Goal: Task Accomplishment & Management: Manage account settings

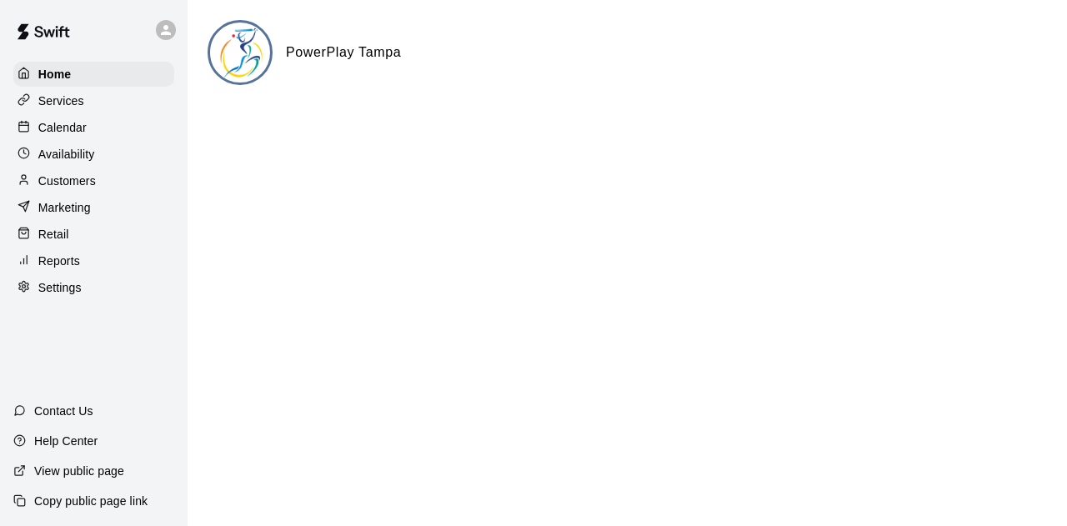
click at [88, 209] on p "Marketing" at bounding box center [64, 207] width 53 height 17
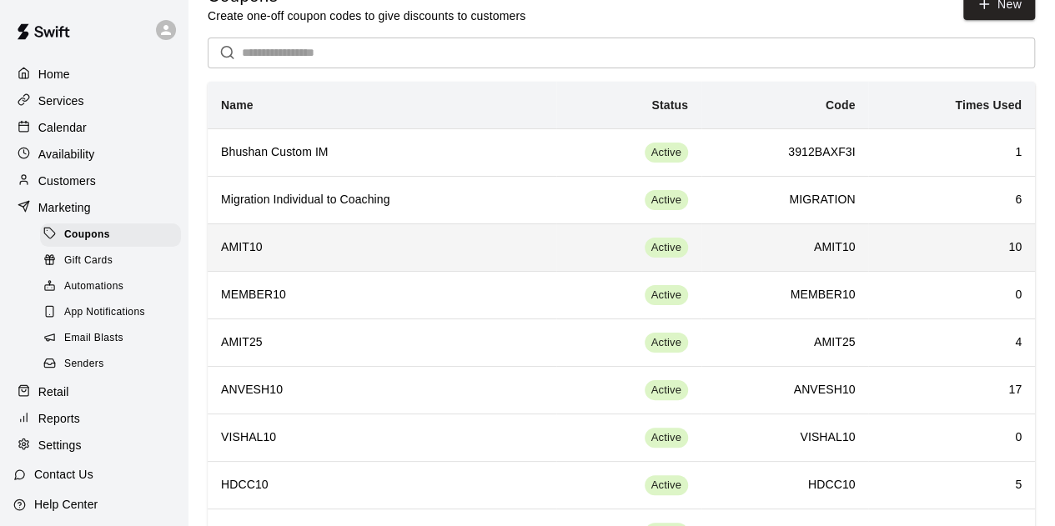
scroll to position [95, 0]
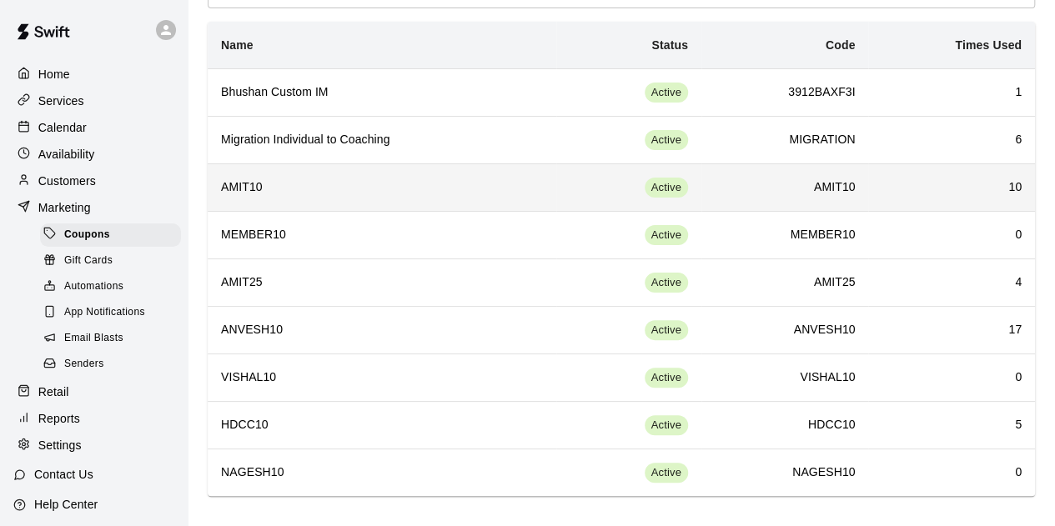
click at [253, 181] on h6 "AMIT10" at bounding box center [382, 187] width 322 height 18
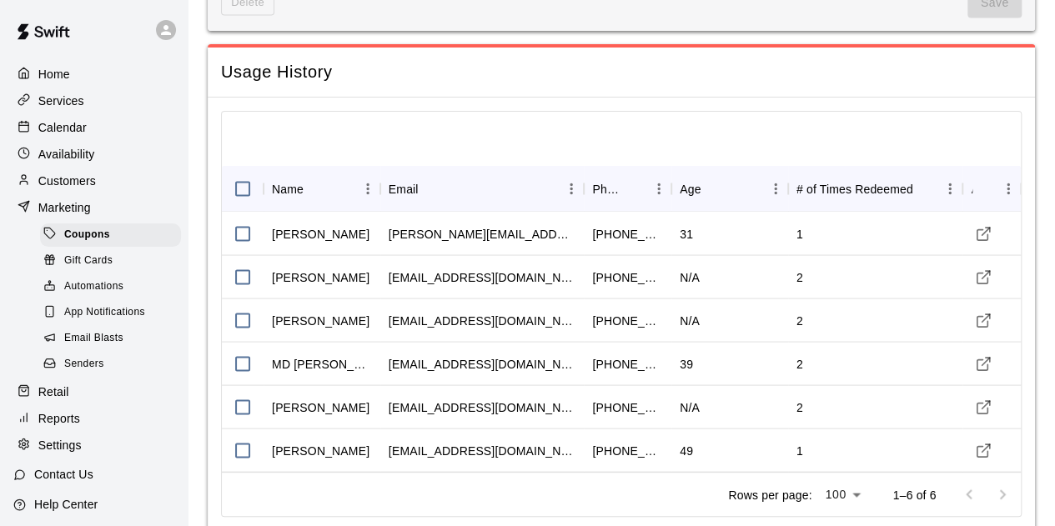
scroll to position [1529, 0]
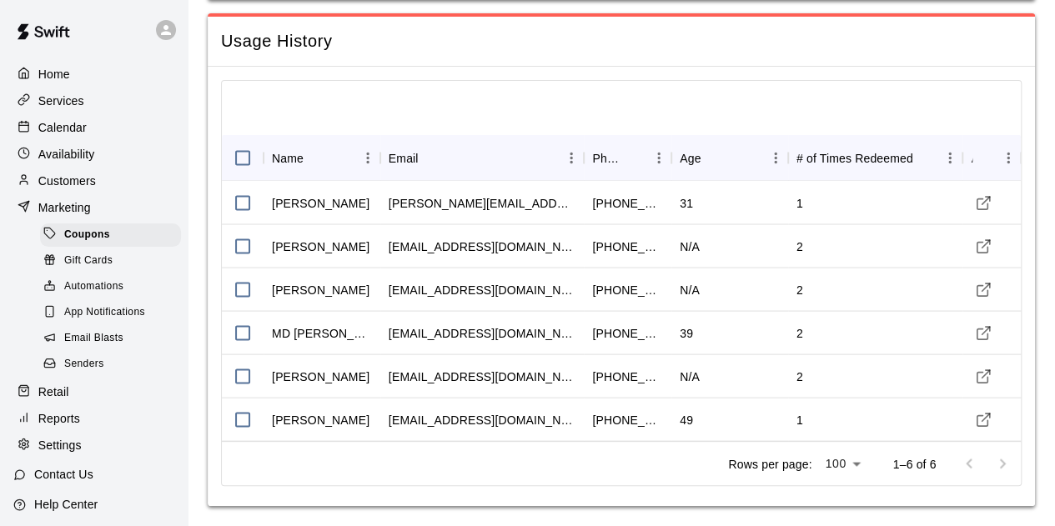
click at [1005, 458] on div at bounding box center [985, 463] width 67 height 33
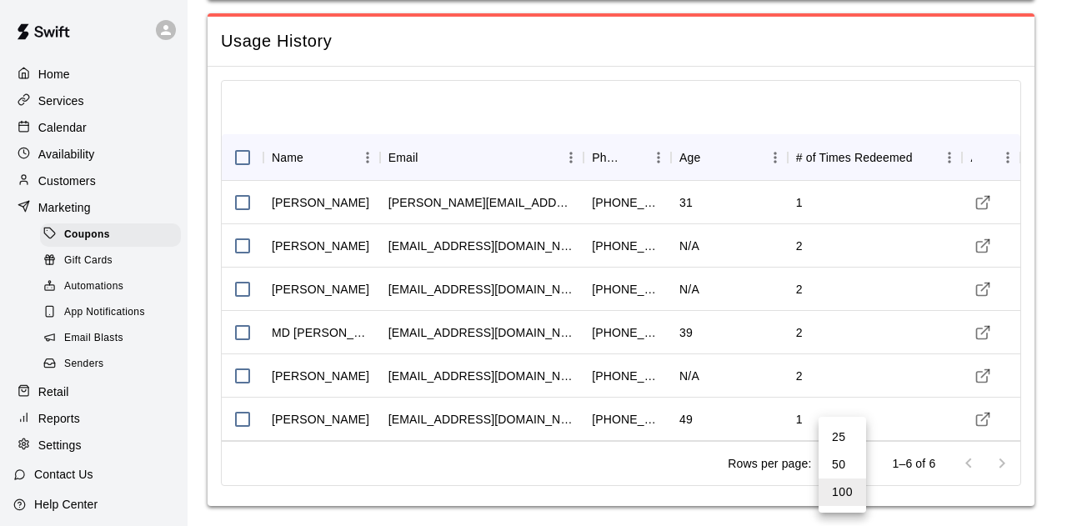
click at [1031, 302] on div at bounding box center [533, 263] width 1067 height 526
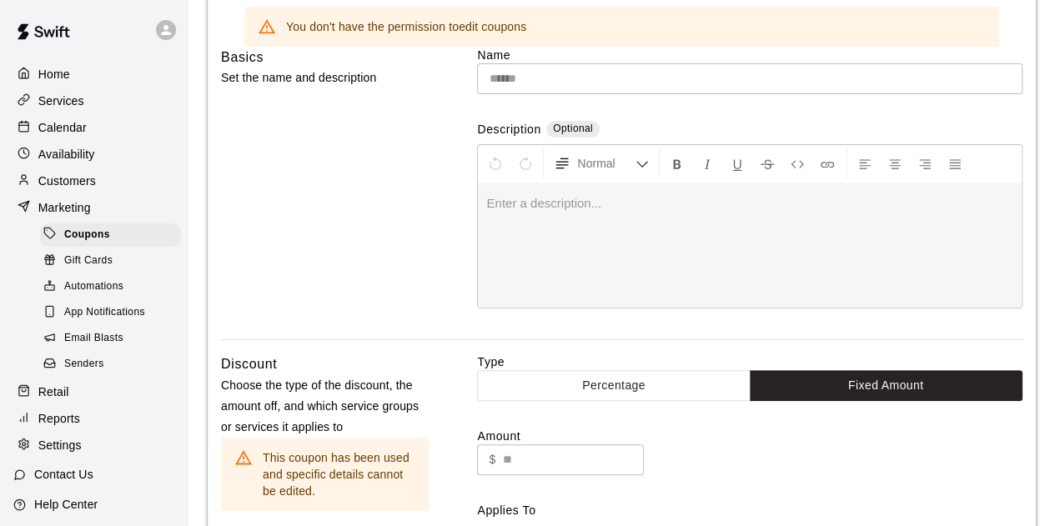
scroll to position [0, 0]
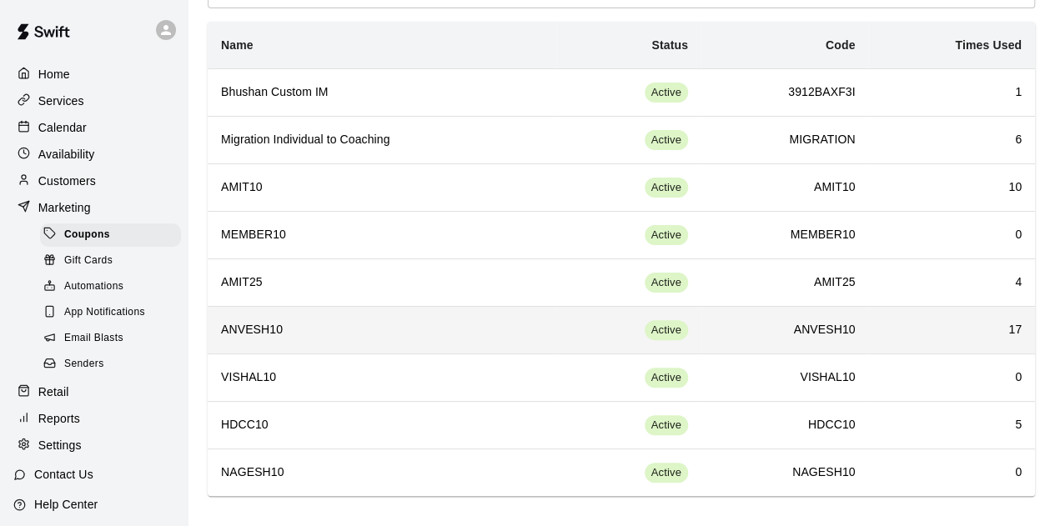
scroll to position [95, 0]
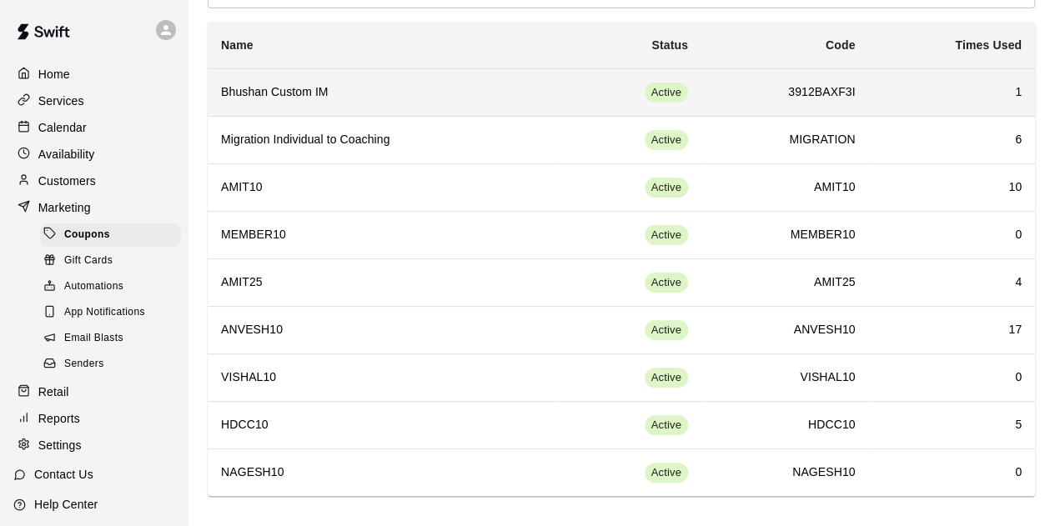
click at [836, 88] on h6 "3912BAXF3I" at bounding box center [785, 92] width 141 height 18
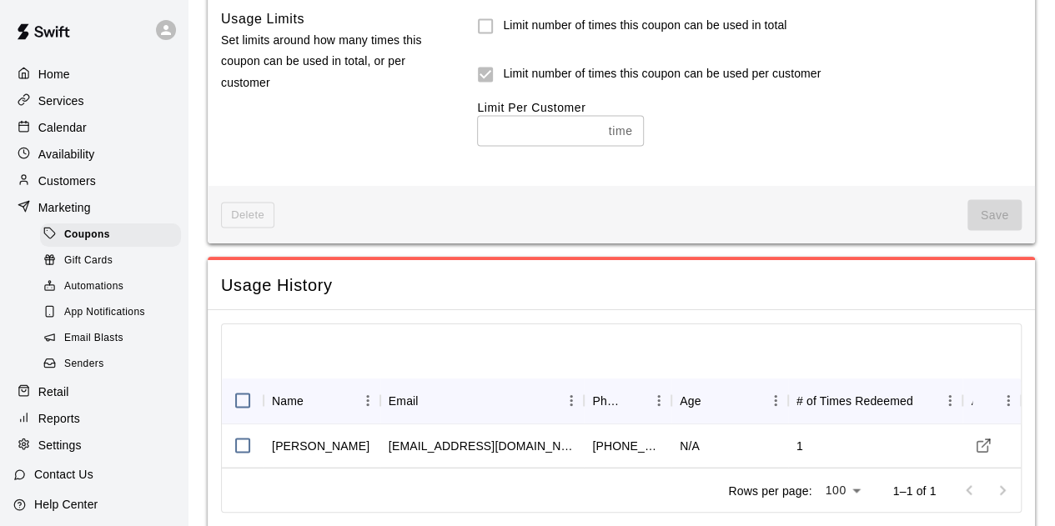
scroll to position [1526, 0]
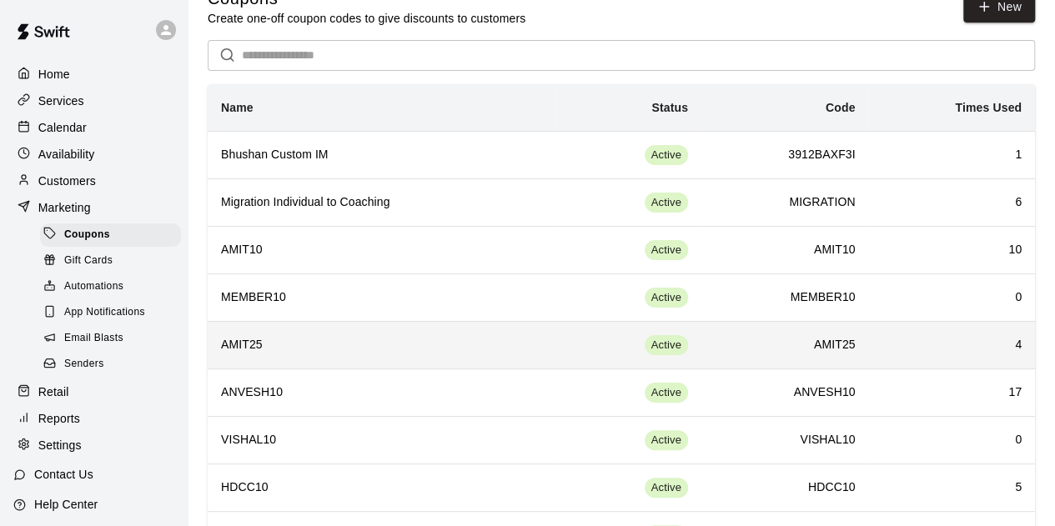
scroll to position [36, 0]
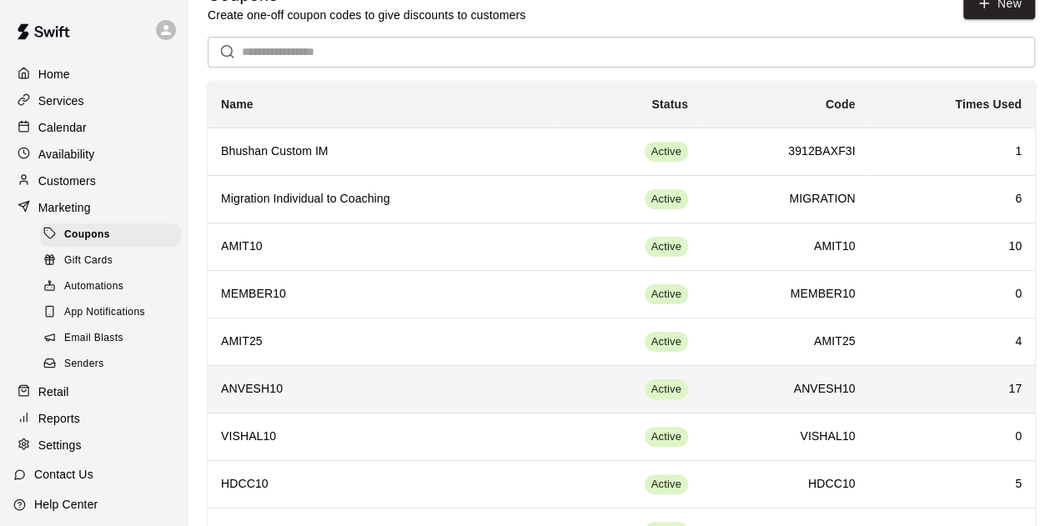
click at [851, 380] on h6 "ANVESH10" at bounding box center [785, 389] width 141 height 18
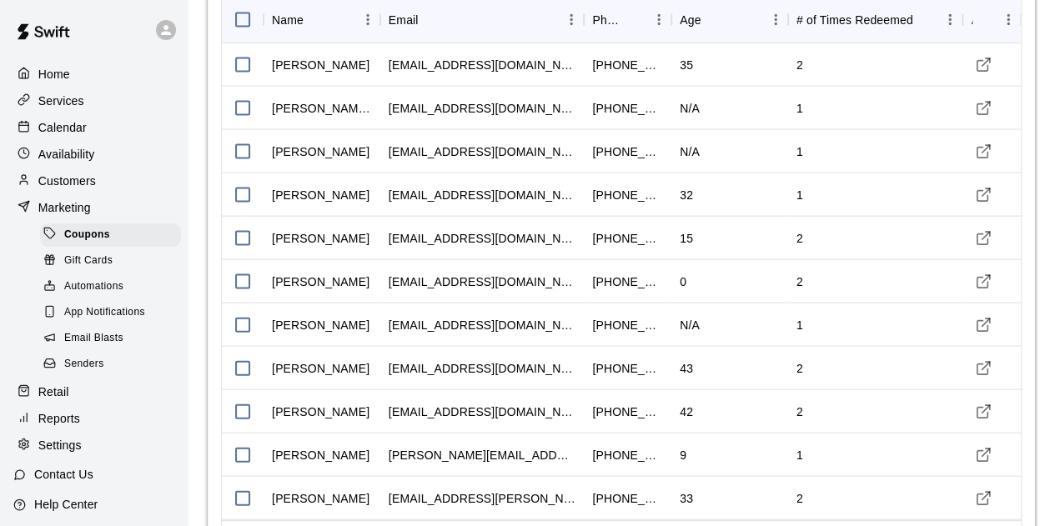
scroll to position [1745, 0]
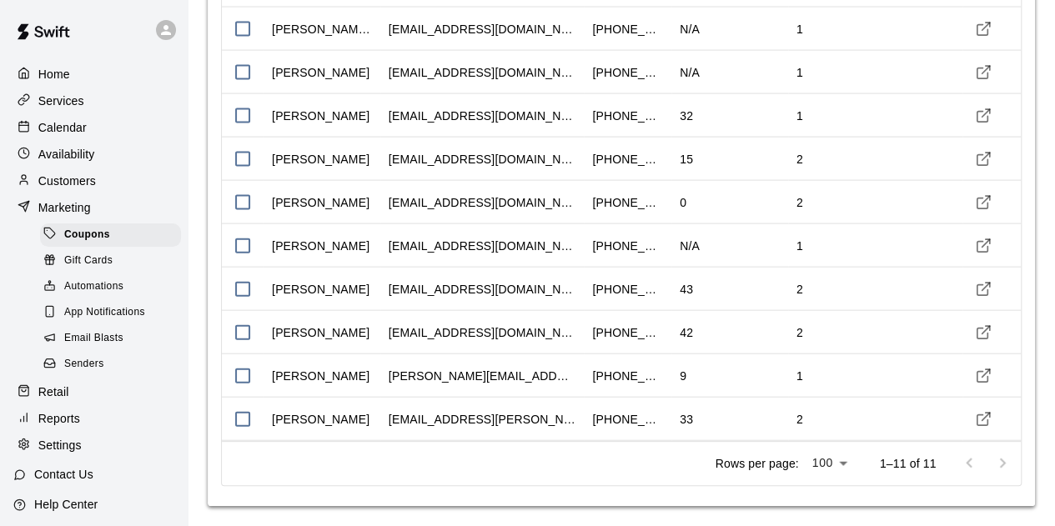
click at [998, 465] on div at bounding box center [985, 463] width 67 height 33
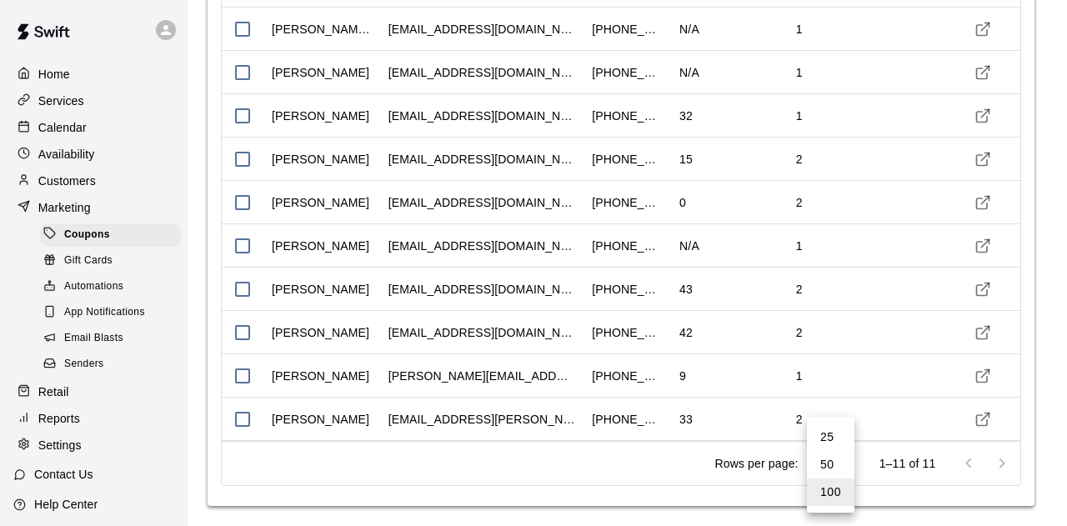
click at [836, 454] on li "50" at bounding box center [831, 465] width 48 height 28
type input "**"
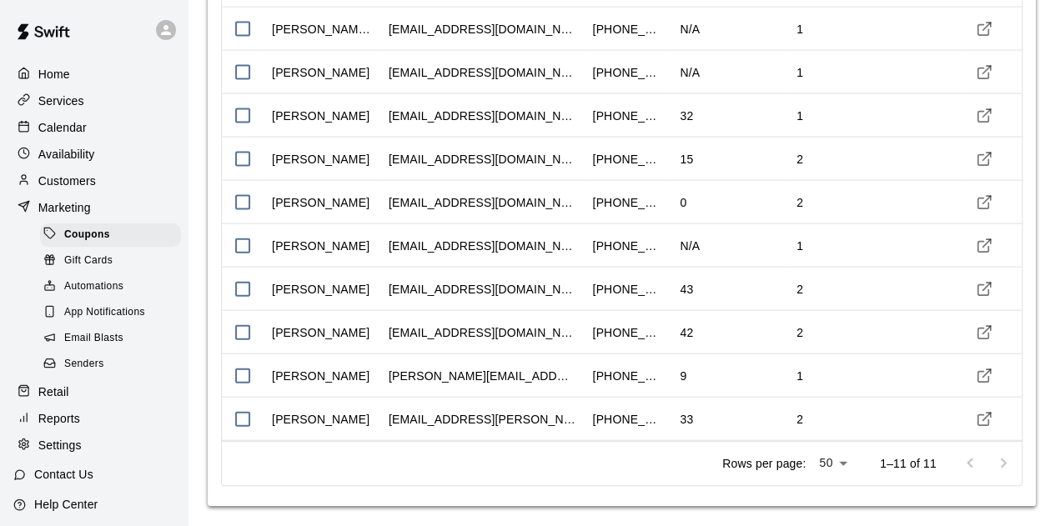
click at [995, 464] on div at bounding box center [986, 463] width 67 height 33
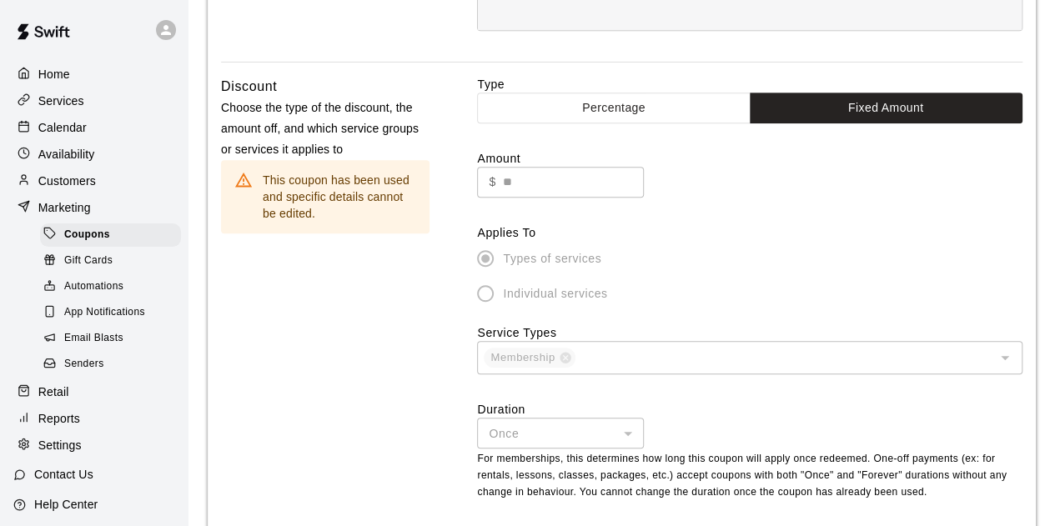
scroll to position [339, 0]
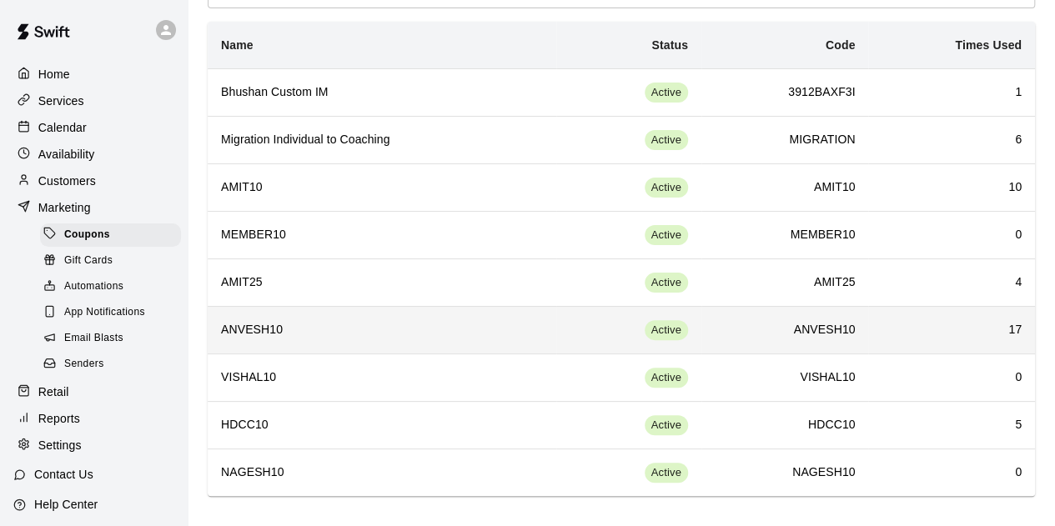
scroll to position [78, 0]
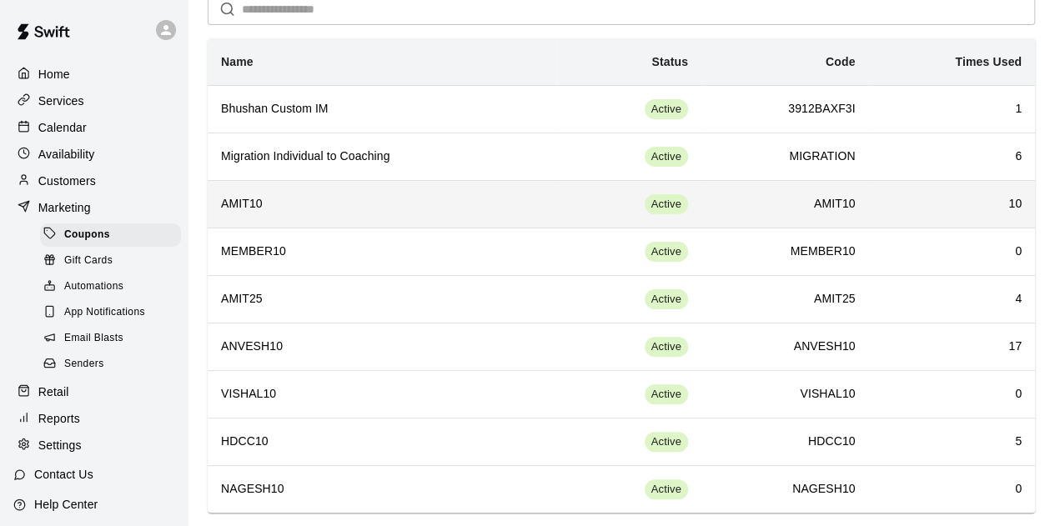
click at [835, 211] on h6 "AMIT10" at bounding box center [785, 204] width 141 height 18
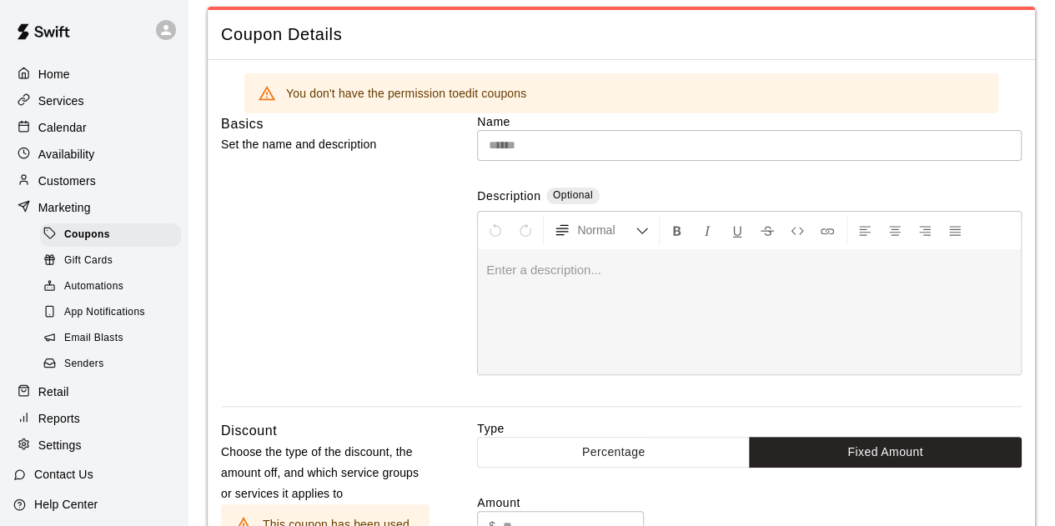
type input "**********"
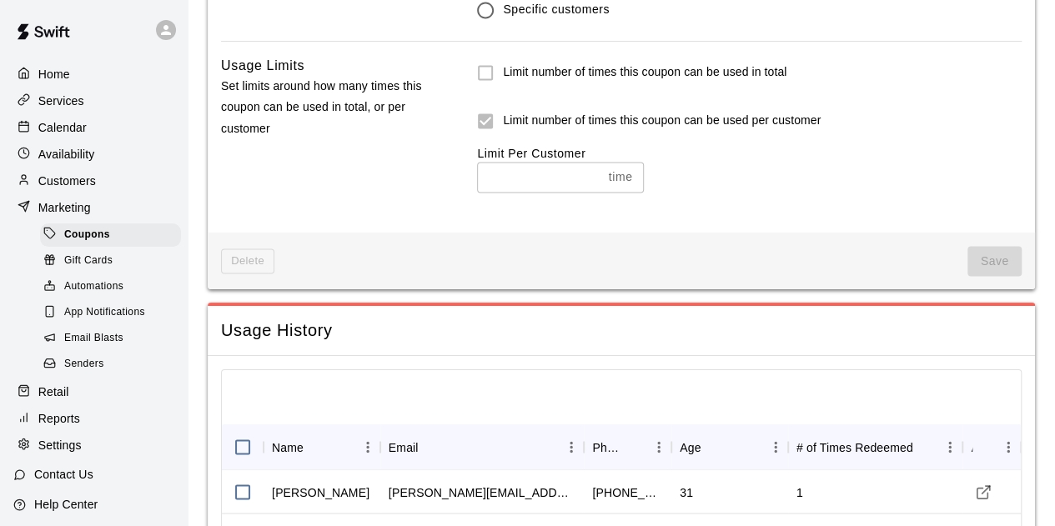
scroll to position [1529, 0]
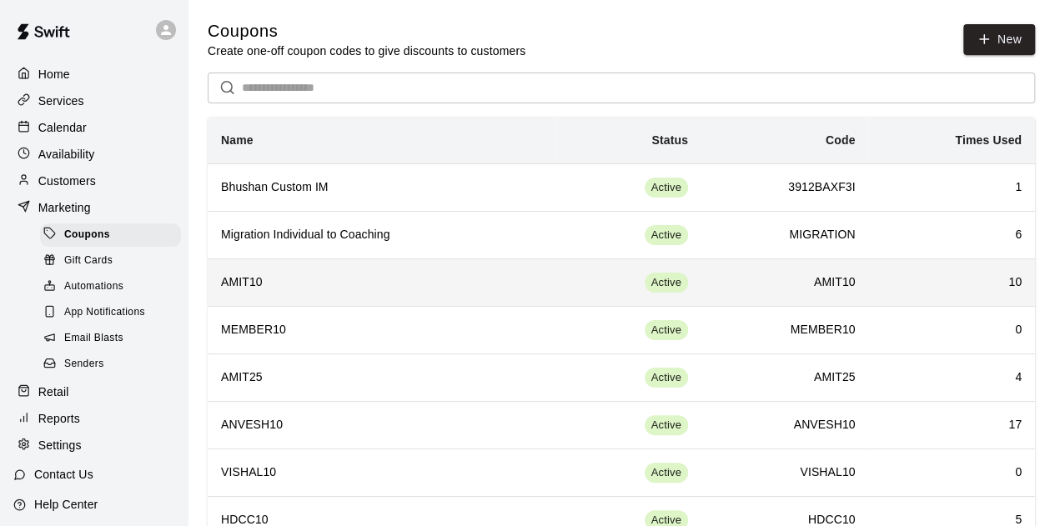
scroll to position [95, 0]
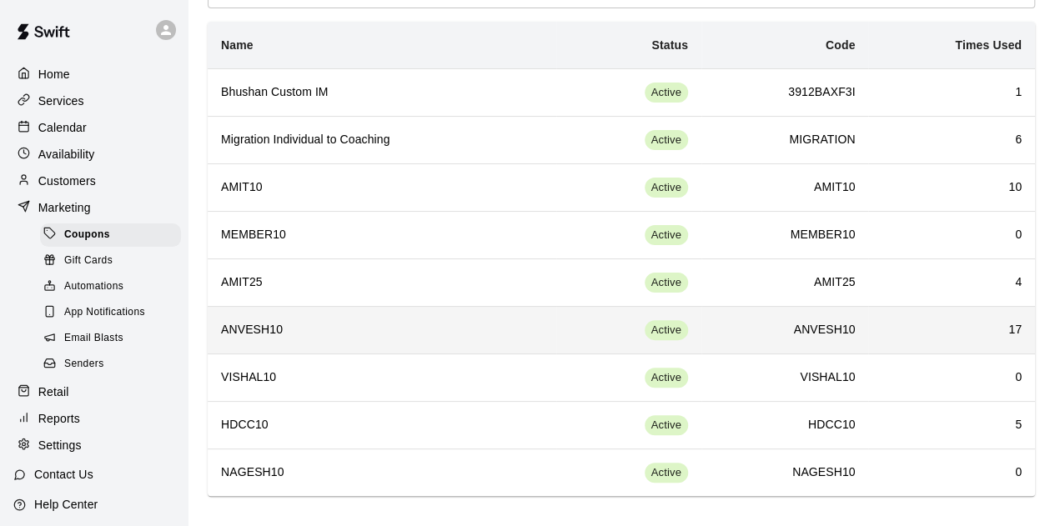
click at [274, 324] on h6 "ANVESH10" at bounding box center [382, 330] width 322 height 18
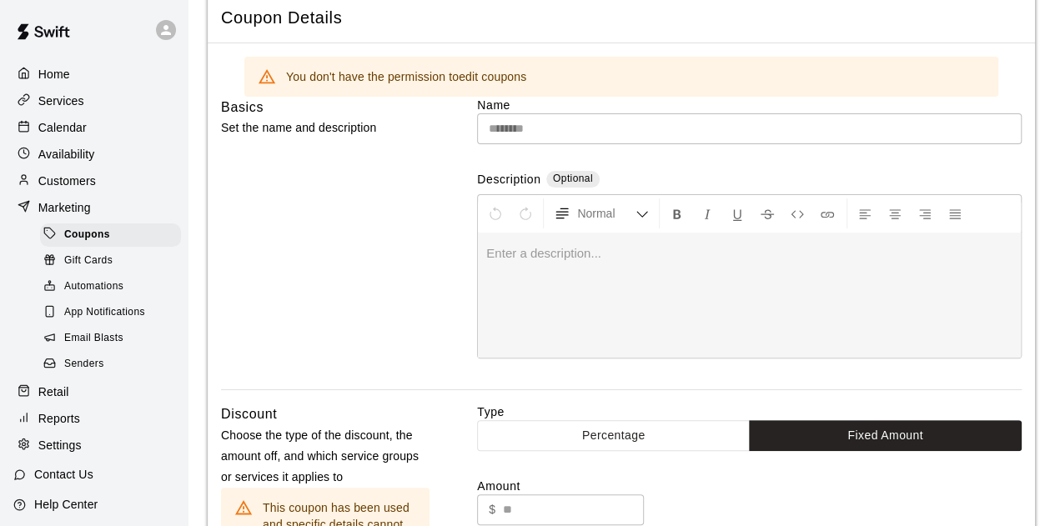
type input "**********"
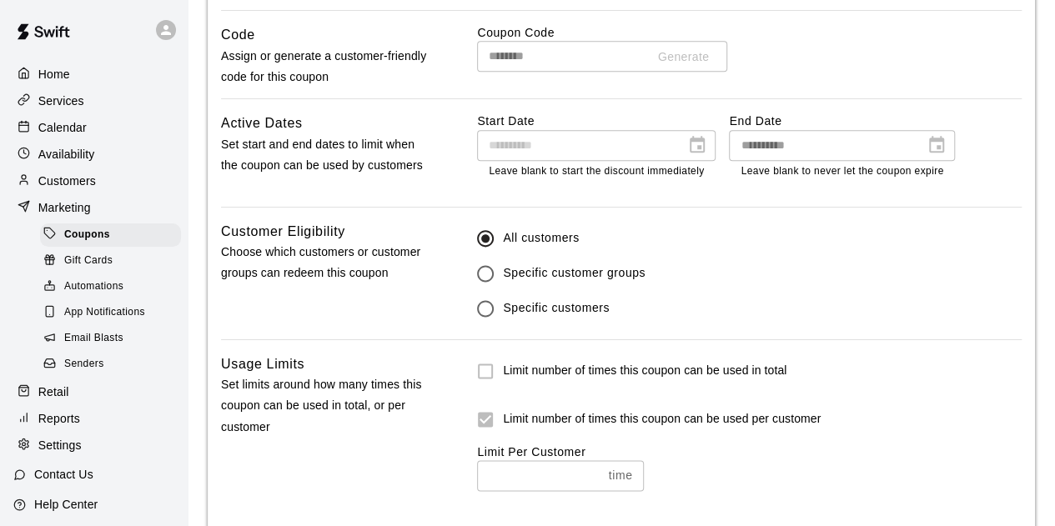
scroll to position [841, 0]
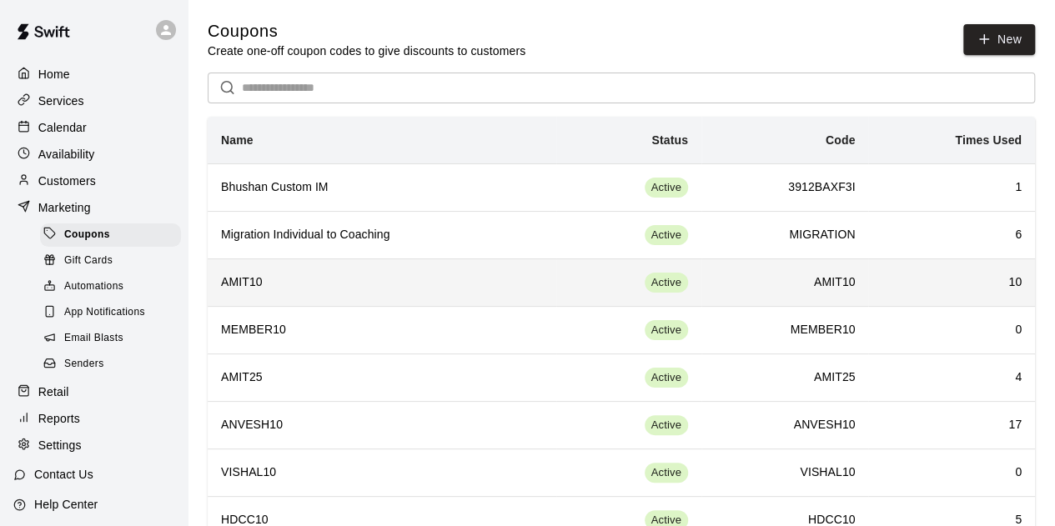
scroll to position [95, 0]
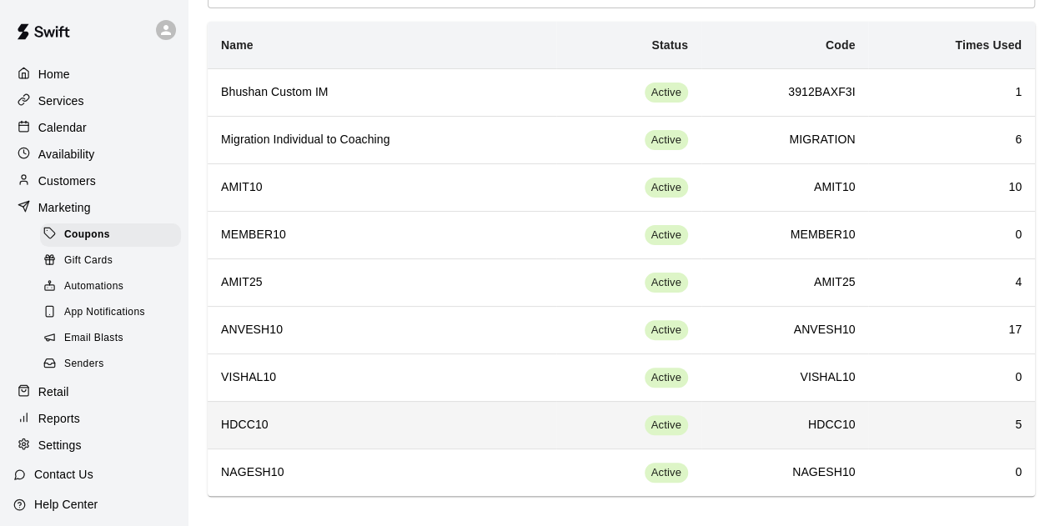
click at [868, 411] on td "5" at bounding box center [951, 425] width 167 height 48
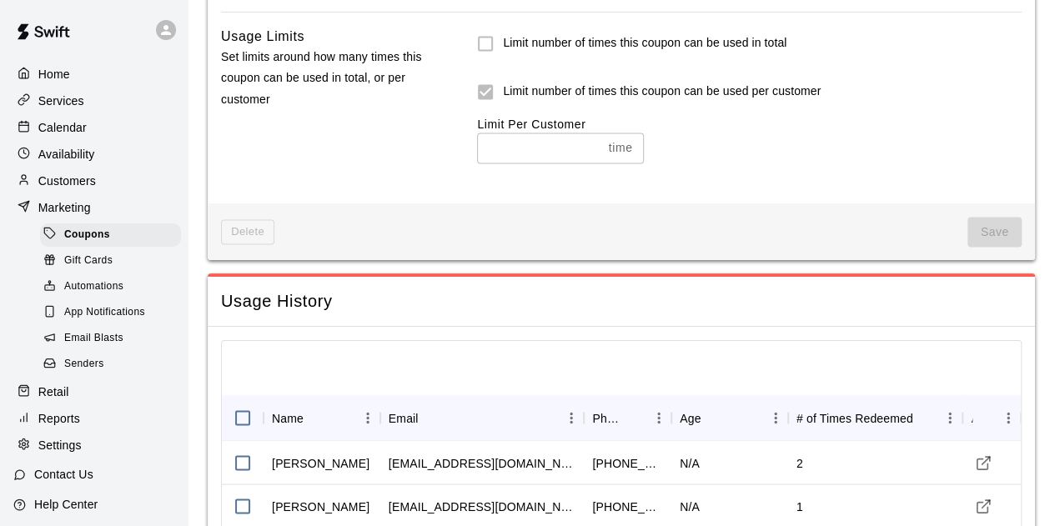
scroll to position [1442, 0]
